Goal: Communication & Community: Answer question/provide support

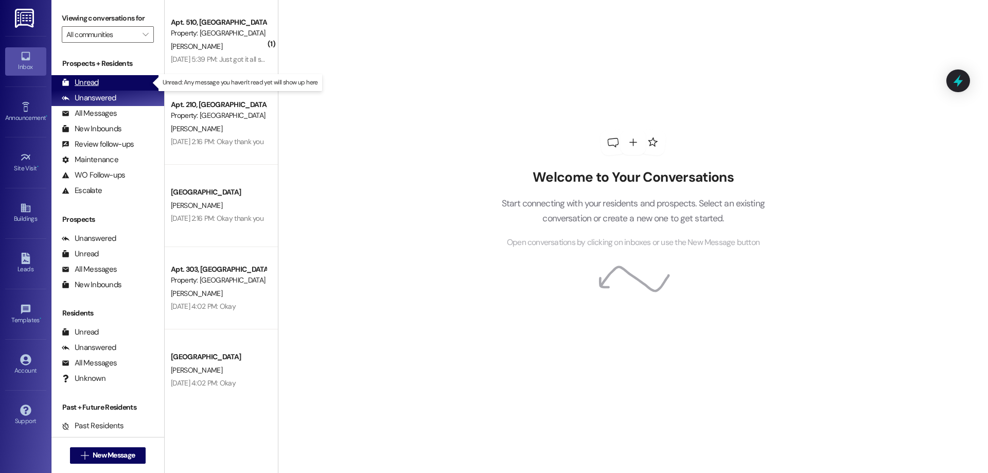
click at [109, 75] on div "Unread (0)" at bounding box center [107, 82] width 113 height 15
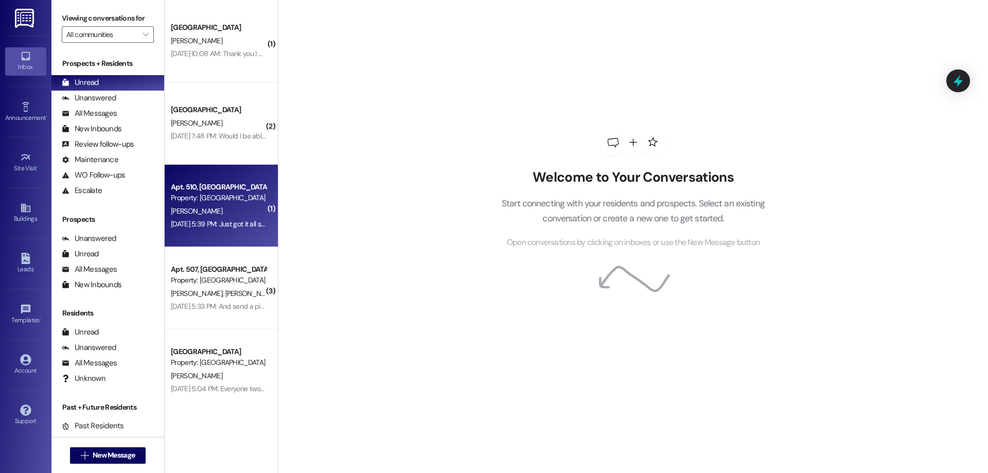
click at [224, 223] on div "[DATE] 5:39 PM: Just got it all signed up now and I will drop off the paper at …" at bounding box center [297, 223] width 253 height 9
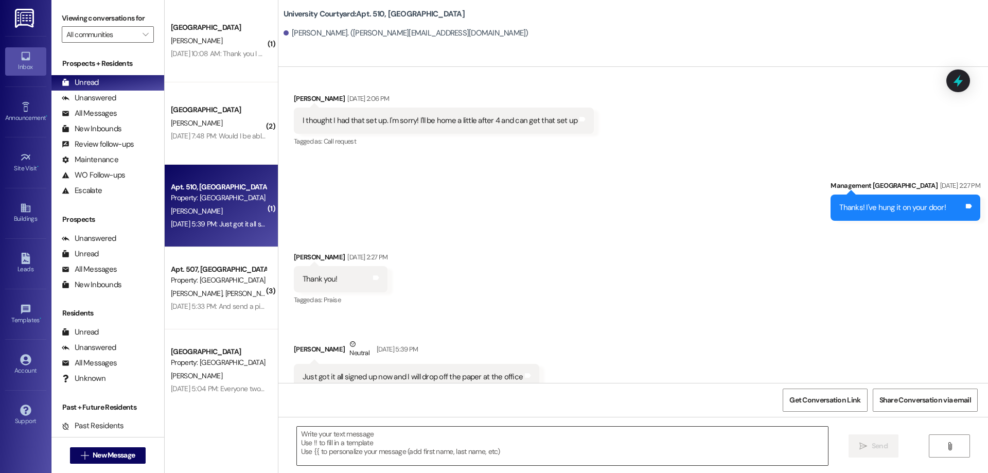
scroll to position [8077, 0]
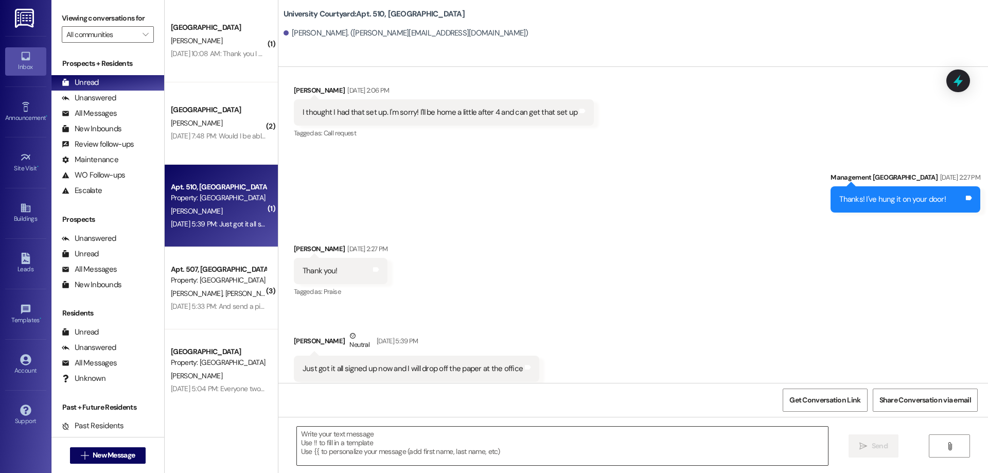
click at [476, 449] on textarea at bounding box center [562, 445] width 531 height 39
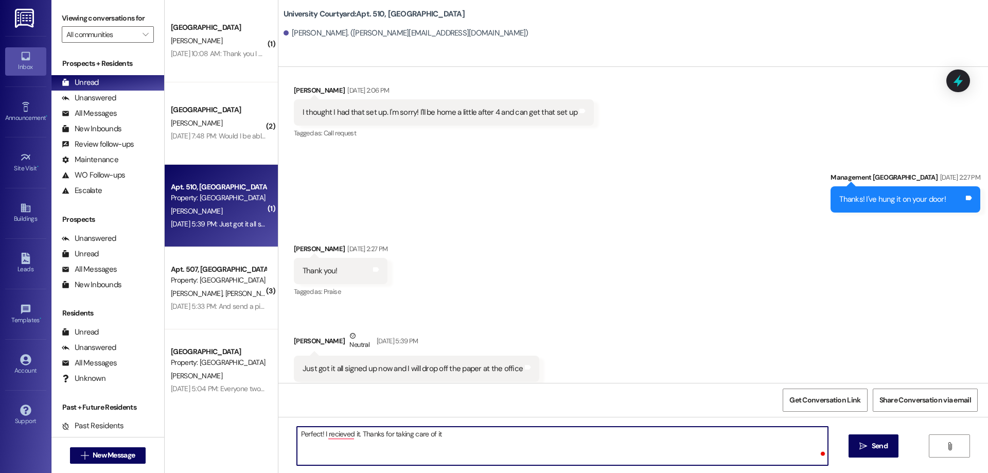
type textarea "Perfect! I recieved it. Thanks for taking care of it!"
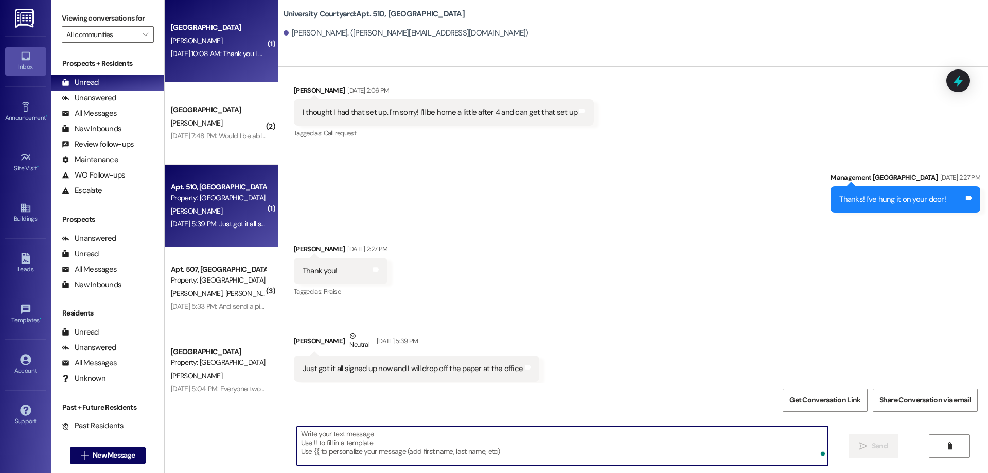
click at [213, 73] on div "University Courtyard Prospect [PERSON_NAME] [DATE] 10:08 AM: Thank you I am ver…" at bounding box center [221, 41] width 113 height 82
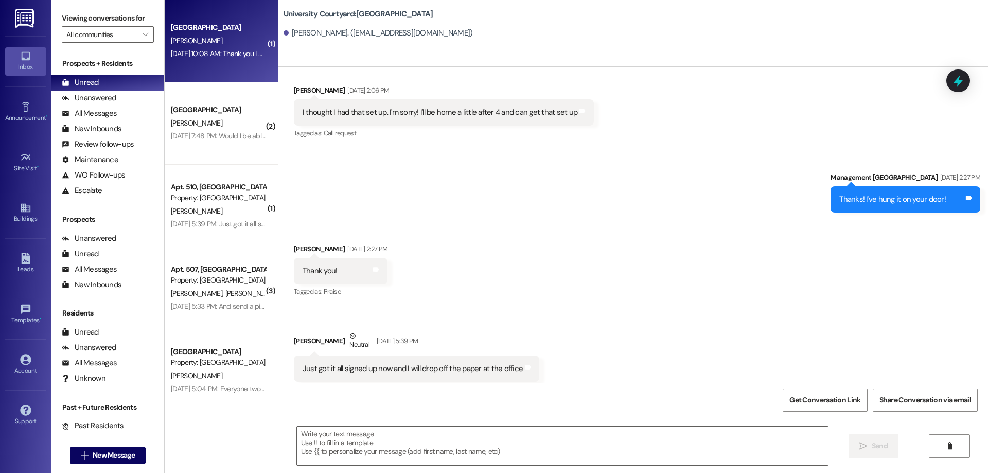
scroll to position [137, 0]
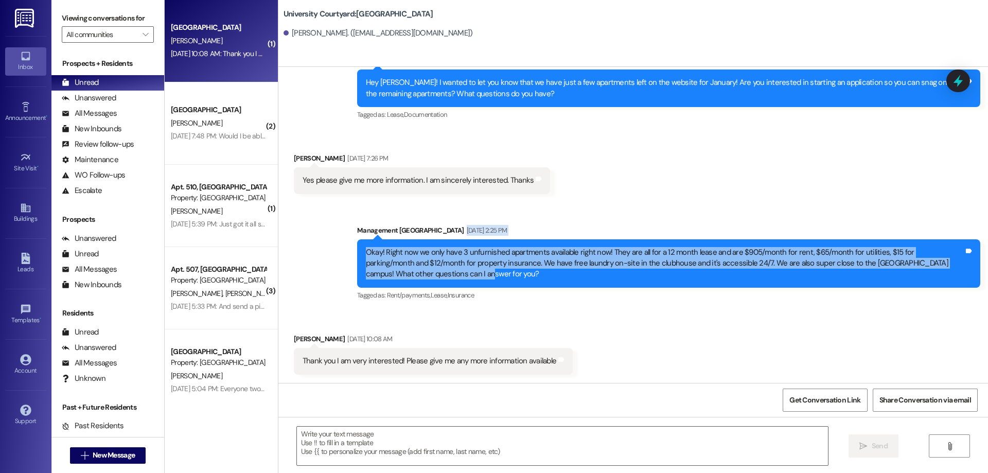
drag, startPoint x: 386, startPoint y: 273, endPoint x: 349, endPoint y: 239, distance: 50.6
click at [357, 239] on div "Management [GEOGRAPHIC_DATA] [DATE] 2:25 PM Okay! Right now we only have 3 unfu…" at bounding box center [668, 264] width 623 height 78
copy div "[DATE] 2:25 PM Okay! Right now we only have 3 unfurnished apartments available …"
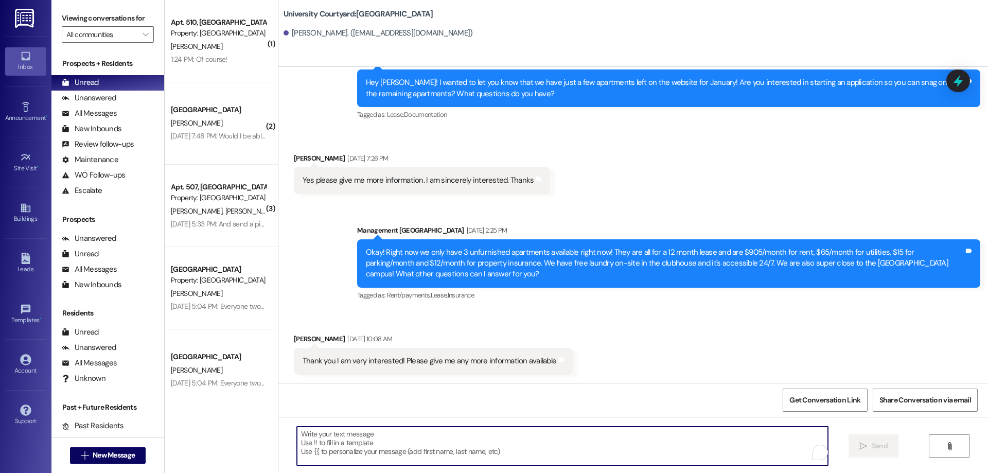
click at [450, 452] on textarea "To enrich screen reader interactions, please activate Accessibility in Grammarl…" at bounding box center [562, 445] width 531 height 39
paste textarea "As of [DATE], we have 3 unfurnished apartments available! Each comes with a 12-…"
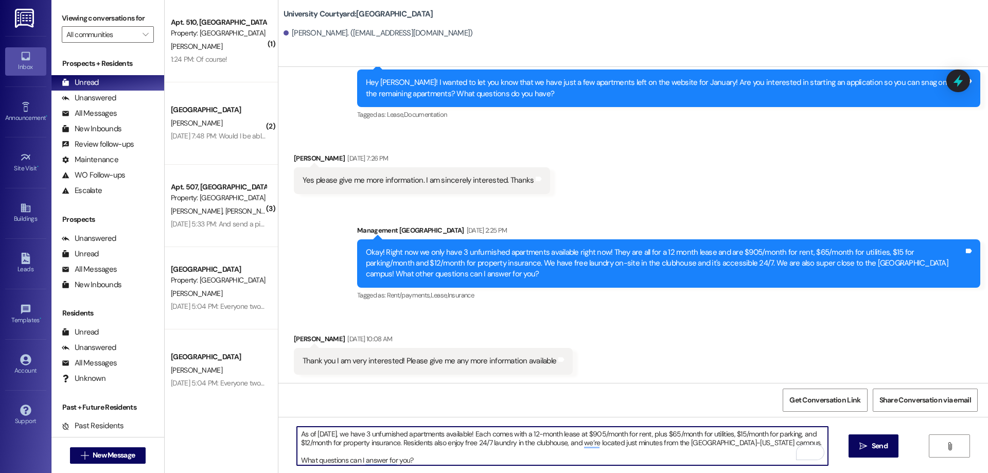
drag, startPoint x: 397, startPoint y: 438, endPoint x: 772, endPoint y: 446, distance: 375.1
click at [772, 446] on textarea "As of [DATE], we have 3 unfurnished apartments available! Each comes with a 12-…" at bounding box center [562, 445] width 531 height 39
click at [772, 445] on textarea "As of [DATE], we have 3 unfurnished apartments available! Each comes with a 12-…" at bounding box center [562, 445] width 531 height 39
click at [757, 443] on textarea "As of [DATE], we have 3 unfurnished apartments available! Each comes with a 12-…" at bounding box center [562, 445] width 531 height 39
drag, startPoint x: 745, startPoint y: 447, endPoint x: 396, endPoint y: 443, distance: 349.8
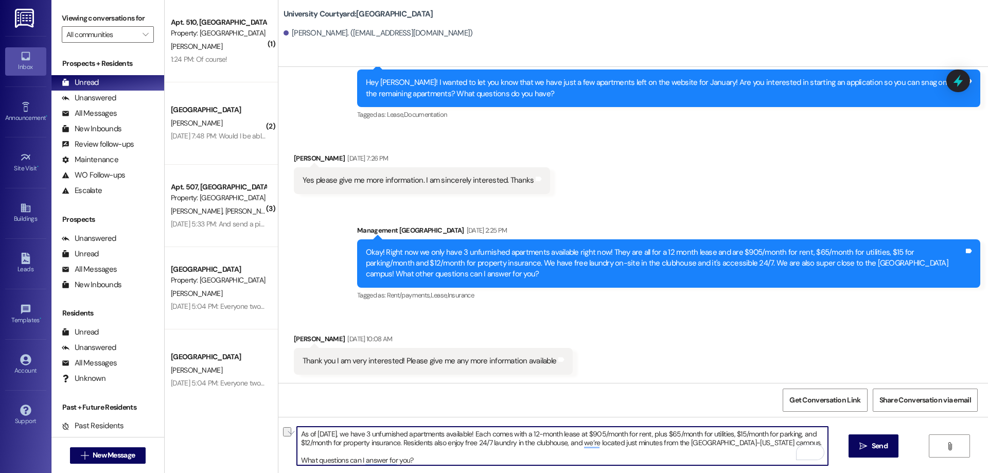
click at [396, 443] on textarea "As of [DATE], we have 3 unfurnished apartments available! Each comes with a 12-…" at bounding box center [562, 445] width 531 height 39
type textarea "As of [DATE], we have 3 unfurnished apartments available! Each comes with a 12-…"
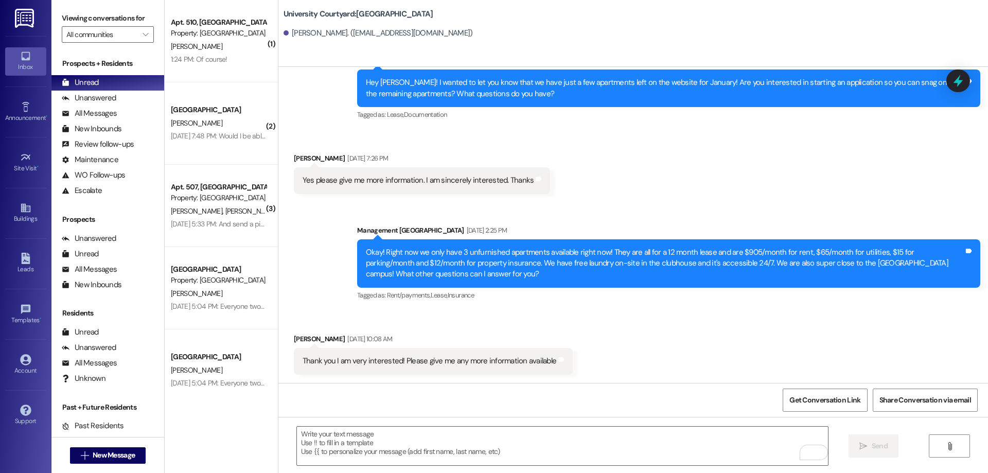
scroll to position [219, 0]
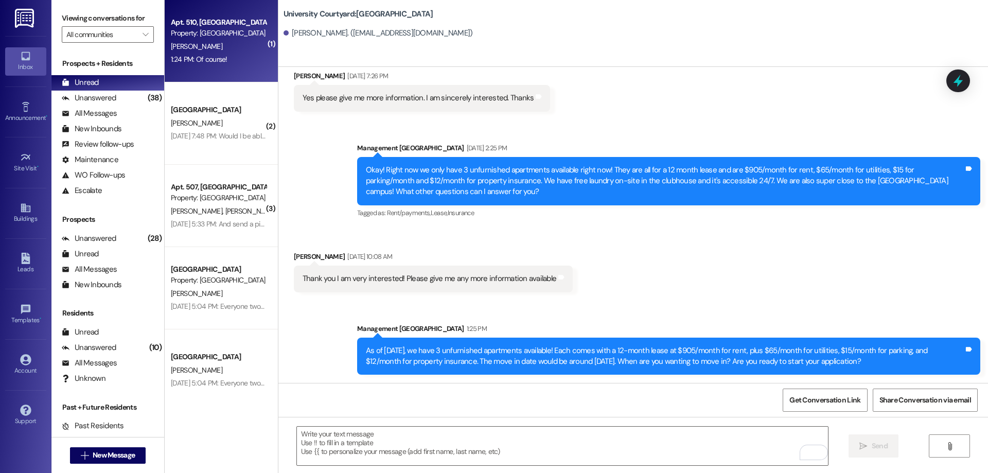
click at [202, 55] on div "1:24 PM: Of course! 1:24 PM: Of course!" at bounding box center [199, 59] width 57 height 9
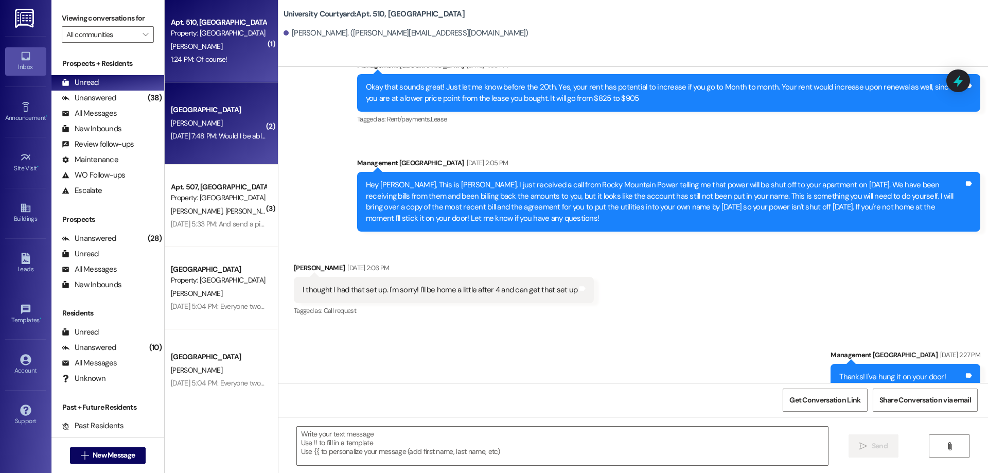
scroll to position [8236, 0]
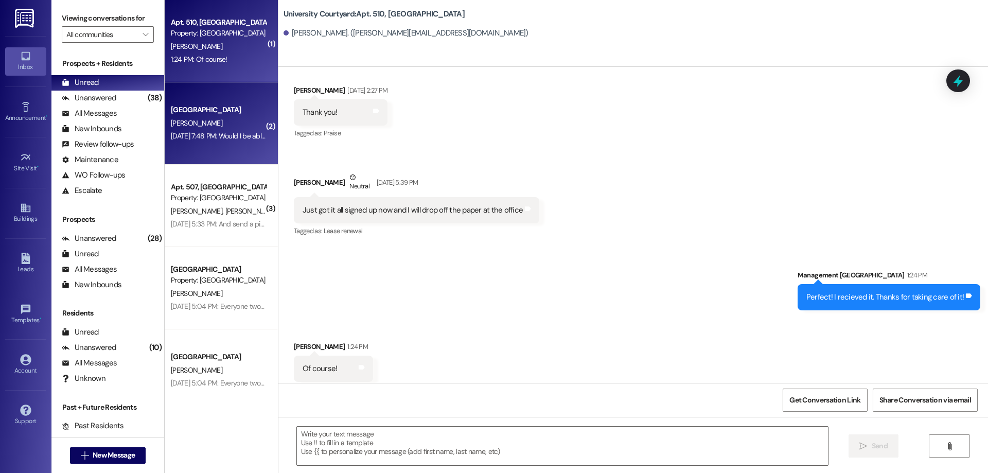
click at [218, 126] on div "[PERSON_NAME]" at bounding box center [218, 123] width 97 height 13
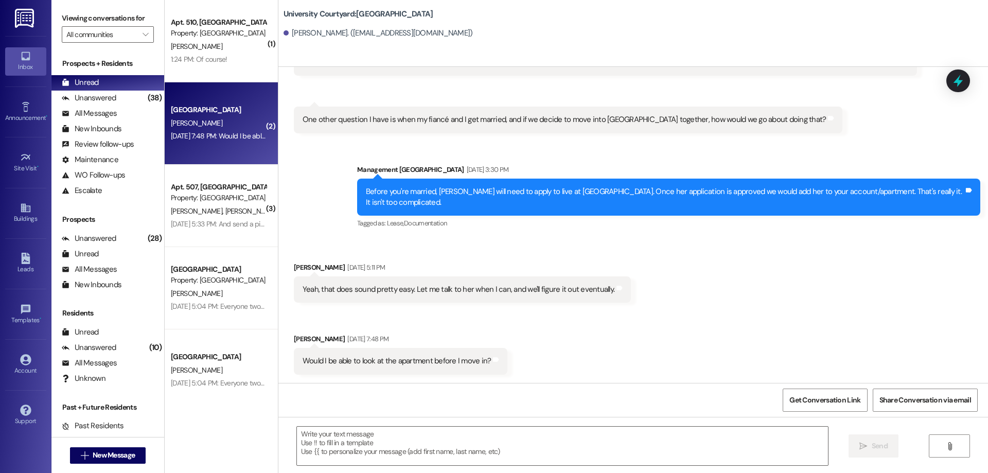
scroll to position [6336, 0]
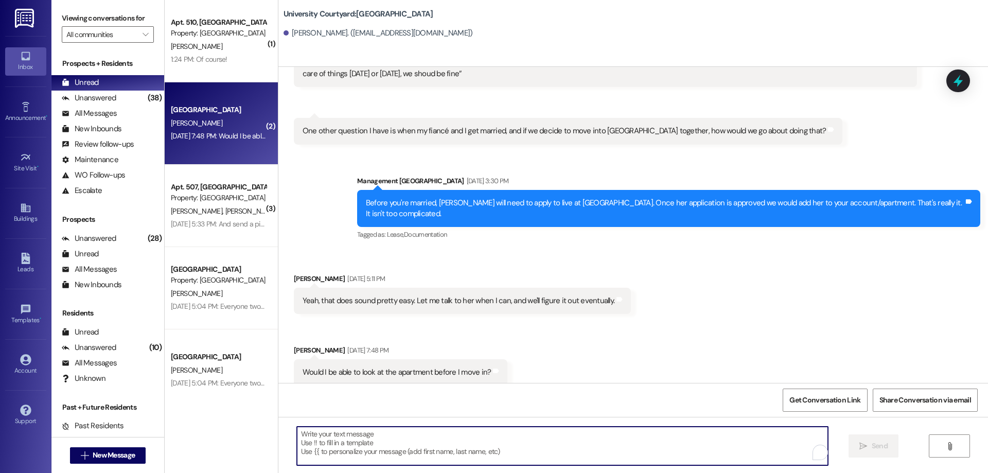
click at [464, 443] on textarea "To enrich screen reader interactions, please activate Accessibility in Grammarl…" at bounding box center [562, 445] width 531 height 39
